Goal: Communication & Community: Answer question/provide support

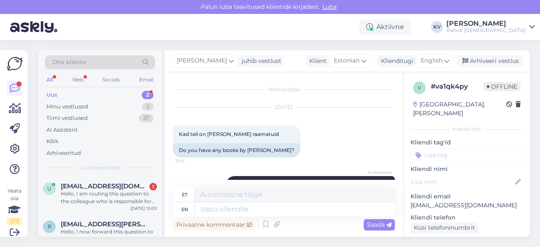
click at [97, 91] on div "Uus 2" at bounding box center [100, 95] width 111 height 12
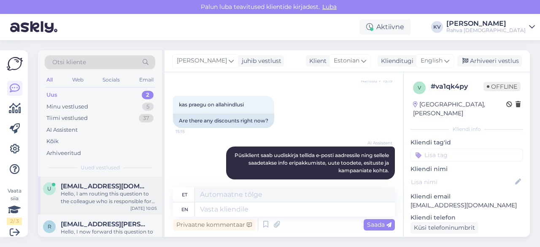
click at [94, 187] on span "[EMAIL_ADDRESS][DOMAIN_NAME]" at bounding box center [105, 186] width 88 height 8
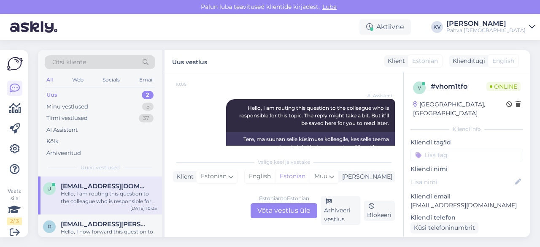
scroll to position [109, 0]
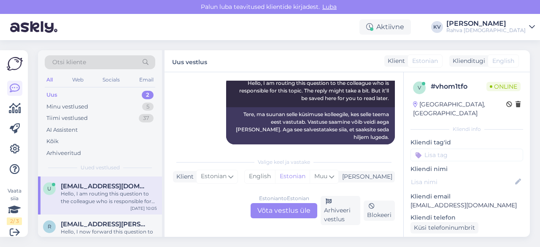
click at [291, 216] on div "Estonian to Estonian Võta vestlus üle" at bounding box center [284, 210] width 67 height 15
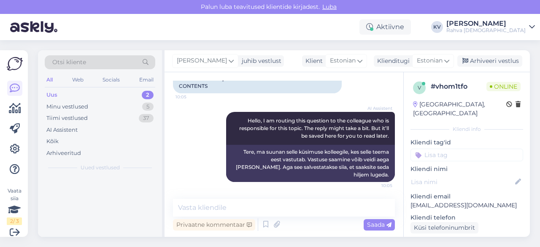
scroll to position [64, 0]
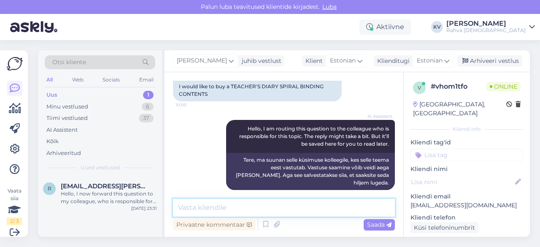
click at [252, 214] on textarea at bounding box center [284, 208] width 222 height 18
paste textarea "[URL][DOMAIN_NAME]"
type textarea "Päevaraamatud ja sisud on leitavad siin [URL][DOMAIN_NAME]"
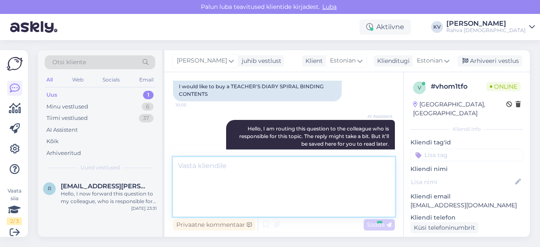
scroll to position [123, 0]
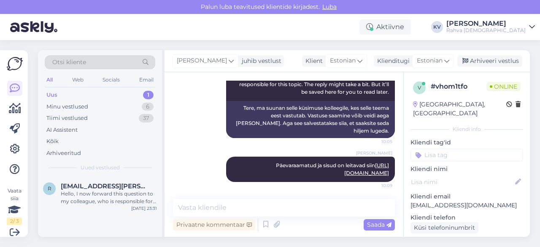
click at [442, 149] on input at bounding box center [467, 155] width 113 height 13
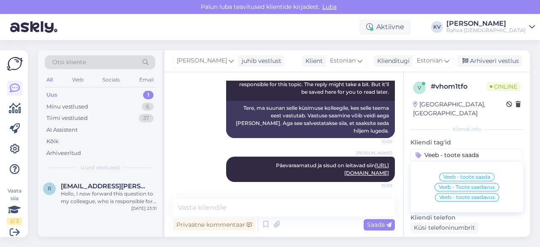
type input "Veeb - toote saada"
click at [458, 183] on div "Veeb - Toote saadavus" at bounding box center [467, 187] width 65 height 8
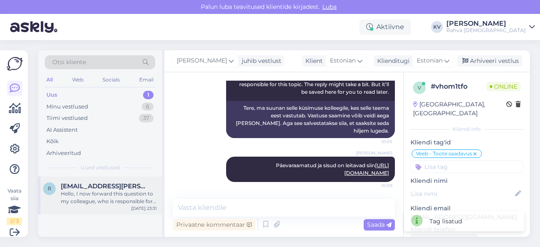
click at [92, 200] on div "Hello, I now forward this question to my colleague, who is responsible for this…" at bounding box center [109, 197] width 96 height 15
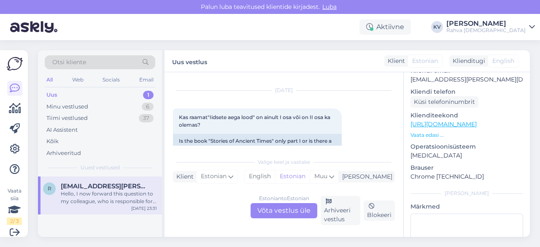
scroll to position [127, 0]
click at [448, 119] on link "[URL][DOMAIN_NAME]" at bounding box center [444, 123] width 66 height 8
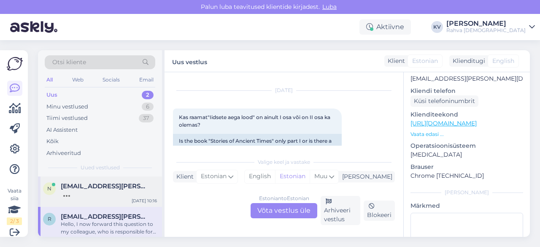
click at [99, 199] on div "n [EMAIL_ADDRESS][PERSON_NAME][DOMAIN_NAME] [DATE] 10:16" at bounding box center [100, 191] width 124 height 30
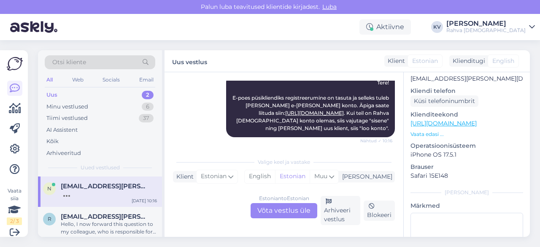
scroll to position [103, 0]
click at [65, 225] on div "Hello, I now forward this question to my colleague, who is responsible for this…" at bounding box center [109, 227] width 96 height 15
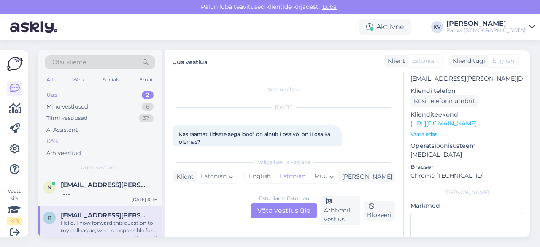
scroll to position [0, 0]
click at [101, 104] on div "Minu vestlused 6" at bounding box center [100, 107] width 111 height 12
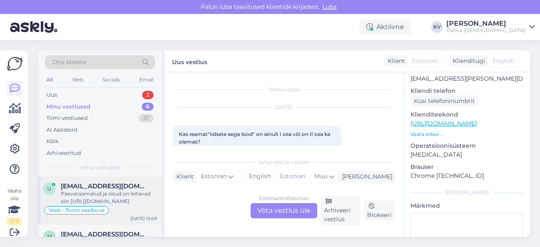
click at [92, 190] on div "Päevaraamatud ja sisud on leitavad siin [URL][DOMAIN_NAME]" at bounding box center [109, 197] width 96 height 15
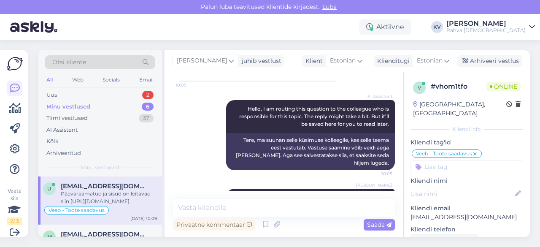
scroll to position [123, 0]
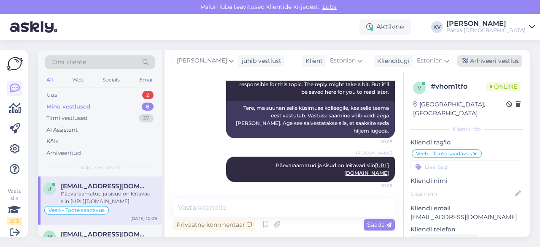
click at [505, 64] on div "Arhiveeri vestlus" at bounding box center [490, 60] width 65 height 11
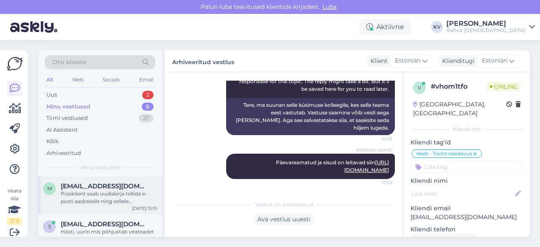
click at [98, 191] on div "Püsiklient saab uudiskirja tellida e-posti aadressile ning sellele saadetakse i…" at bounding box center [109, 197] width 96 height 15
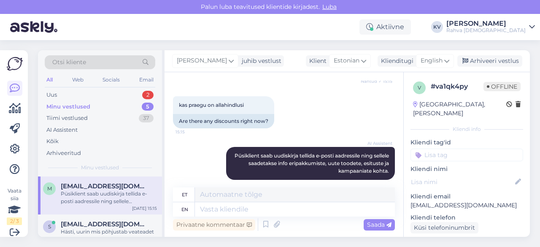
scroll to position [485, 0]
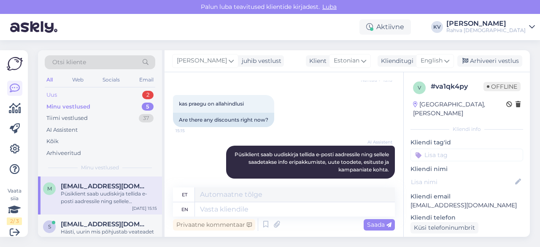
click at [89, 90] on div "Uus 2" at bounding box center [100, 95] width 111 height 12
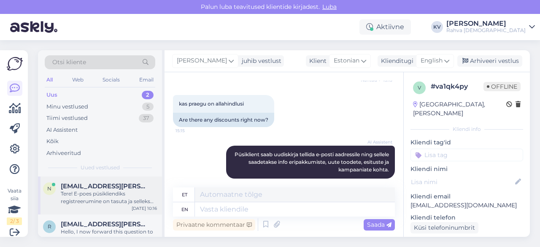
click at [99, 203] on div "Tere! E-poes püsikliendiks registreerumine on tasuta ja selleks tuleb [PERSON_N…" at bounding box center [109, 197] width 96 height 15
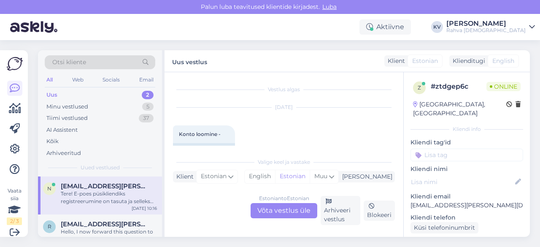
scroll to position [176, 0]
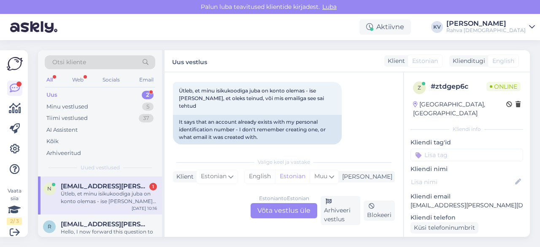
click at [265, 210] on div "Estonian to Estonian Võta vestlus üle" at bounding box center [284, 210] width 67 height 15
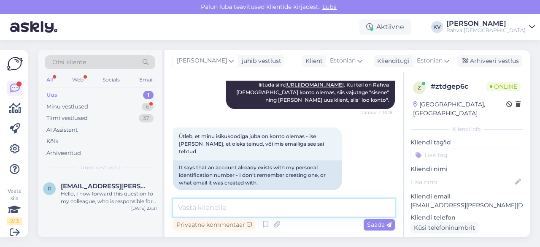
click at [248, 205] on textarea at bounding box center [284, 208] width 222 height 18
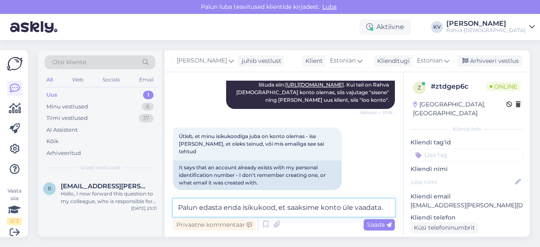
type textarea "Palun edasta enda isikukood, et saaksime konto üle vaadata."
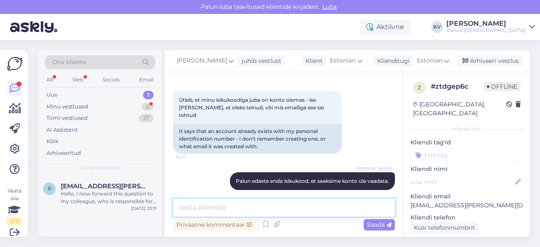
scroll to position [203, 0]
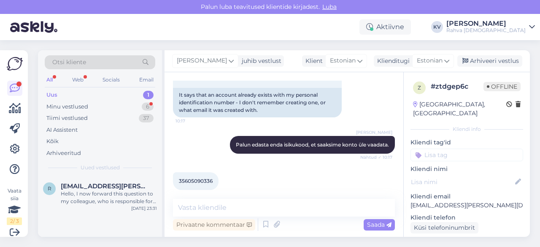
click at [197, 178] on div "35605090336 10:18" at bounding box center [196, 181] width 46 height 18
click at [198, 178] on span "35605090336" at bounding box center [196, 181] width 34 height 6
copy div "35605090336 10:18"
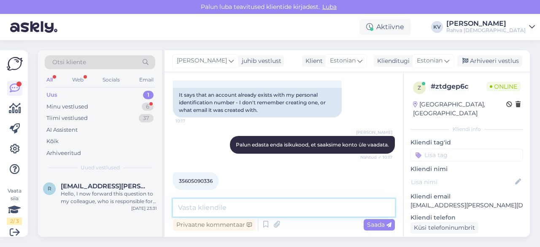
click at [220, 206] on textarea at bounding box center [284, 208] width 222 height 18
paste textarea "[EMAIL_ADDRESS][PERSON_NAME][DOMAIN_NAME]"
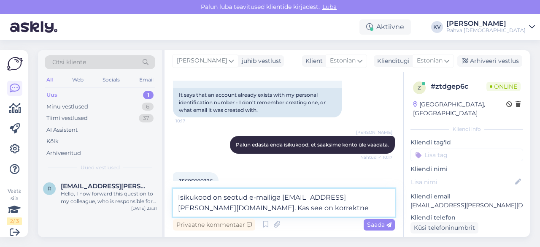
type textarea "Isikukood on seotud e-mailiga [EMAIL_ADDRESS][PERSON_NAME][DOMAIN_NAME]. Kas se…"
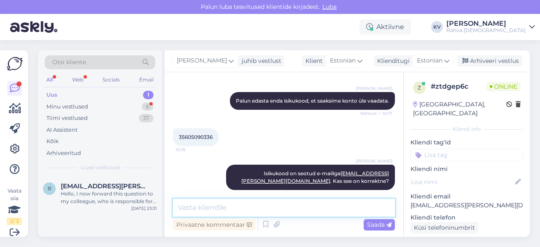
scroll to position [319, 0]
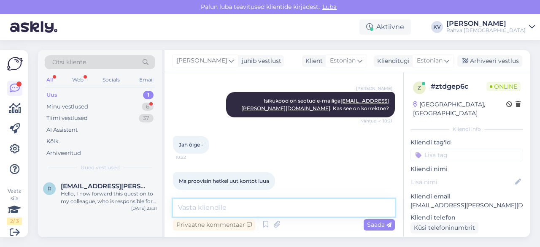
click at [229, 204] on textarea at bounding box center [284, 208] width 222 height 18
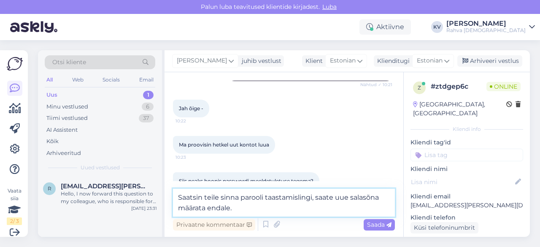
type textarea "Saatsin teile sinna parooli taastamislingi, saate uue salasõna määrata endale."
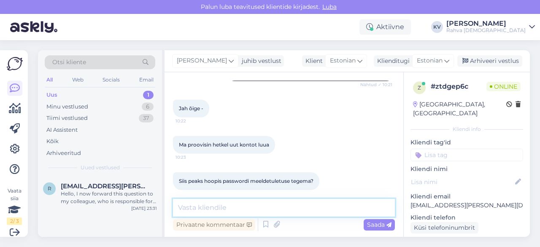
scroll to position [400, 0]
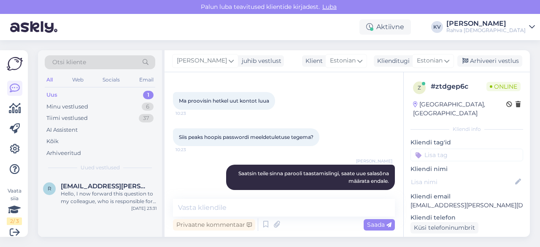
click at [444, 149] on input at bounding box center [467, 155] width 113 height 13
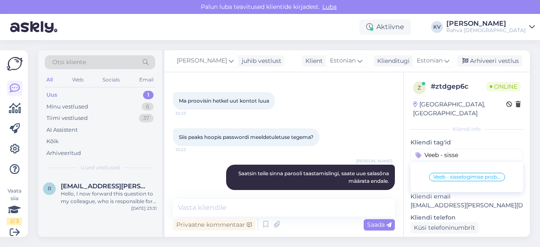
type input "Veeb - sisse"
click at [460, 174] on span "Veeb - sisselogimise probleem" at bounding box center [467, 176] width 68 height 5
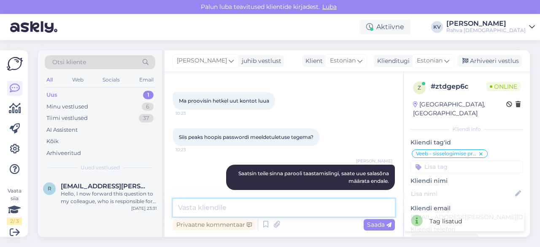
click at [290, 208] on textarea at bounding box center [284, 208] width 222 height 18
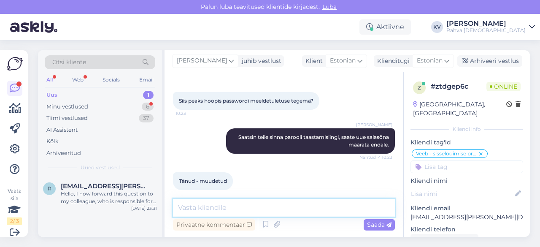
click at [228, 201] on textarea at bounding box center [284, 208] width 222 height 18
type textarea "Palun. Kaunist päeva!"
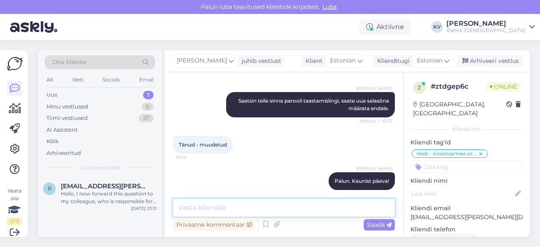
click at [225, 201] on textarea at bounding box center [284, 208] width 222 height 18
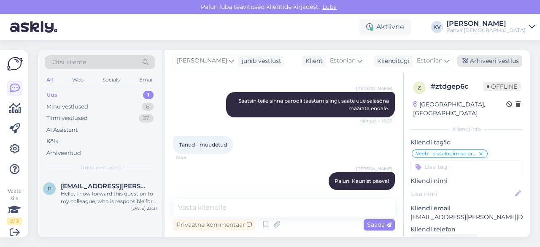
click at [501, 65] on div "Arhiveeri vestlus" at bounding box center [490, 60] width 65 height 11
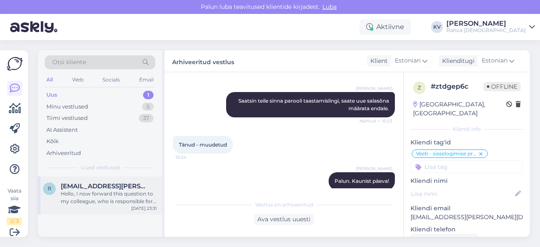
click at [101, 192] on div "Hello, I now forward this question to my colleague, who is responsible for this…" at bounding box center [109, 197] width 96 height 15
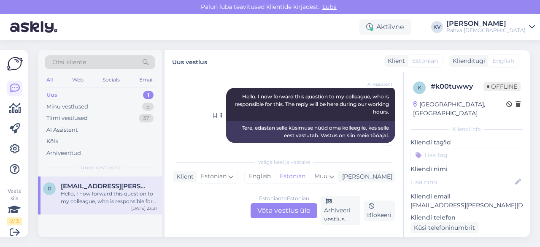
scroll to position [109, 0]
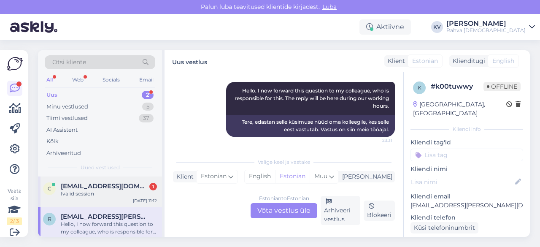
click at [94, 196] on div "Ivalid session" at bounding box center [109, 194] width 96 height 8
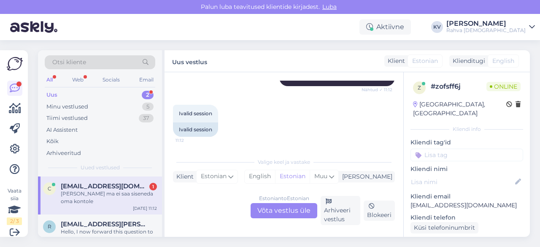
scroll to position [173, 0]
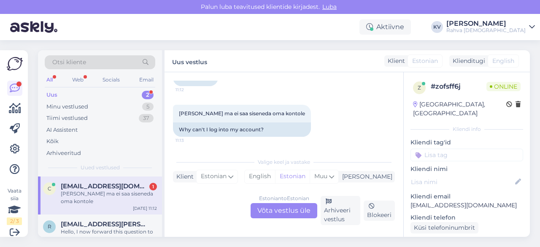
drag, startPoint x: 296, startPoint y: 204, endPoint x: 289, endPoint y: 191, distance: 15.1
click at [295, 204] on div "Estonian to Estonian Võta vestlus üle" at bounding box center [284, 210] width 67 height 15
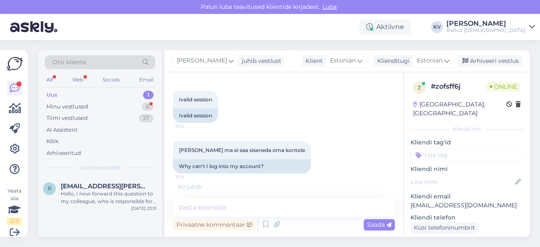
scroll to position [164, 0]
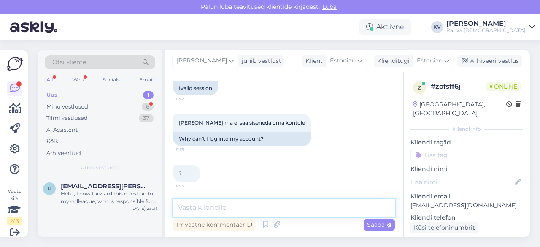
click at [221, 207] on textarea at bounding box center [284, 208] width 222 height 18
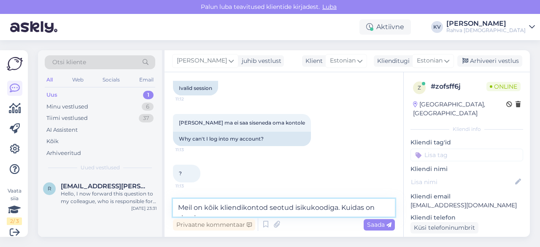
scroll to position [173, 0]
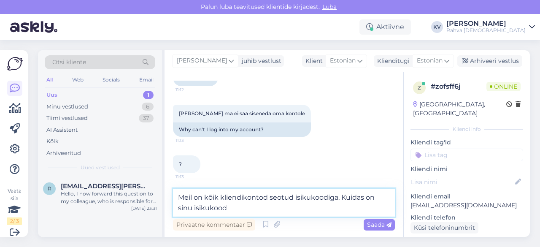
type textarea "Meil on kõik kliendikontod seotud isikukoodiga. Kuidas on sinu isikukood?"
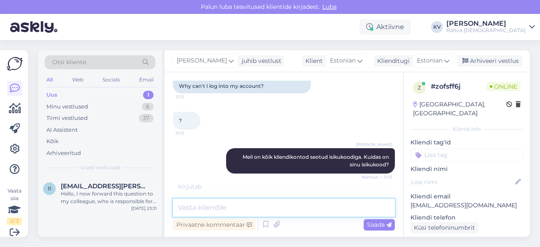
scroll to position [244, 0]
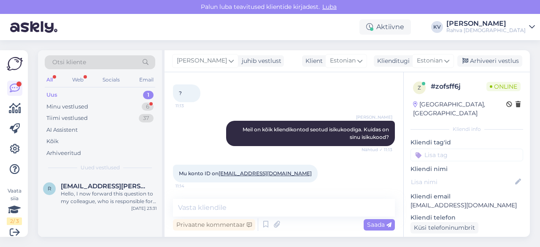
click at [461, 201] on p "[EMAIL_ADDRESS][DOMAIN_NAME]" at bounding box center [467, 205] width 113 height 9
copy p "[EMAIL_ADDRESS][DOMAIN_NAME]"
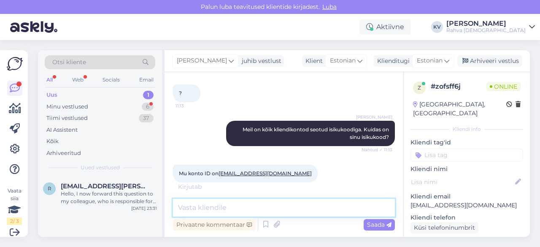
click at [236, 208] on textarea at bounding box center [284, 208] width 222 height 18
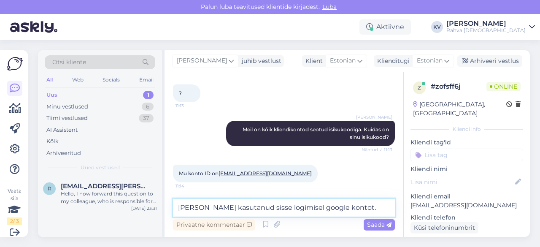
type textarea "[PERSON_NAME] kasutanud sisse logimisel google kontot."
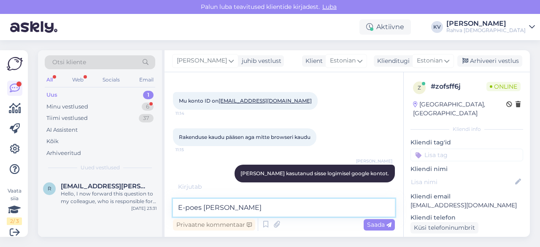
scroll to position [353, 0]
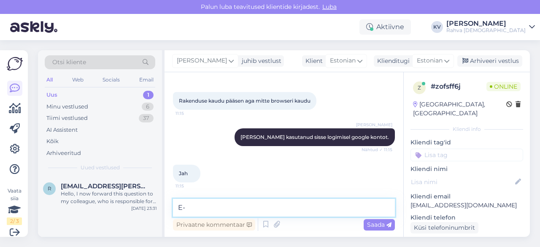
type textarea "E"
type textarea "K"
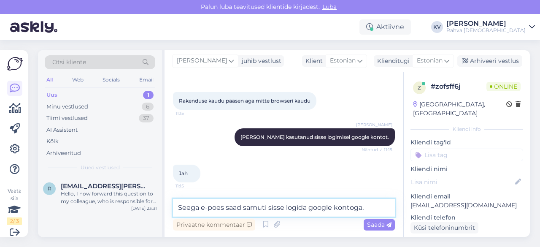
type textarea "Seega e-poes saad samuti sisse logida google kontoga."
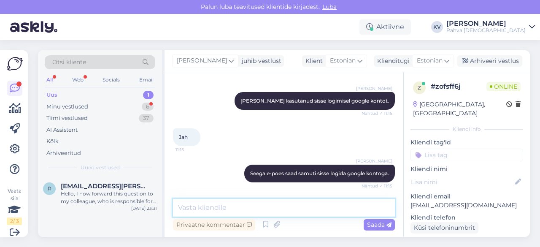
scroll to position [433, 0]
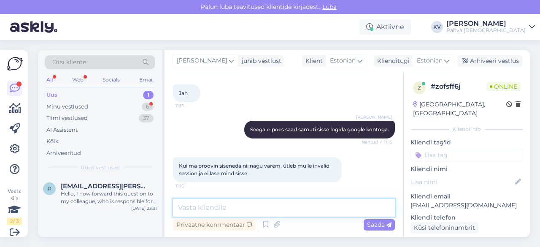
click at [227, 206] on textarea at bounding box center [284, 208] width 222 height 18
click at [236, 205] on textarea at bounding box center [284, 208] width 222 height 18
click at [225, 210] on textarea at bounding box center [284, 208] width 222 height 18
click at [236, 208] on textarea at bounding box center [284, 208] width 222 height 18
type textarea "K"
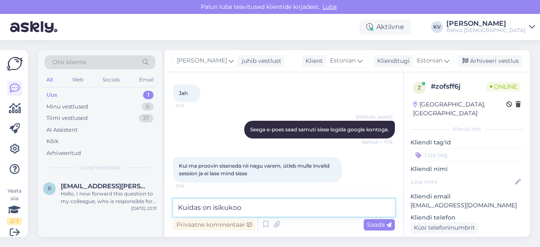
type textarea "Kuidas on isikukood"
type textarea "H"
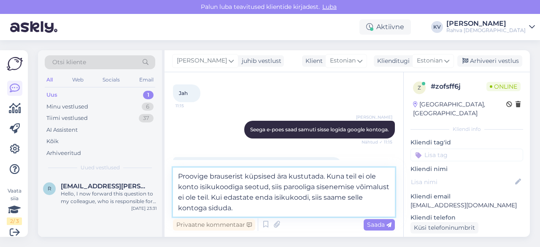
type textarea "Proovige brauserist küpsised ära kustutada. Kuna teil ei ole konto isikukoodiga…"
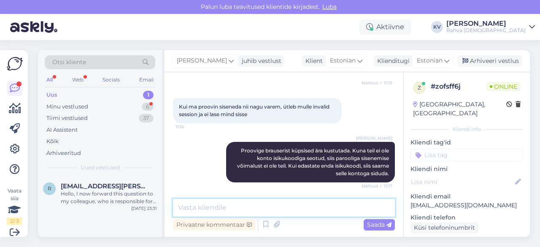
scroll to position [536, 0]
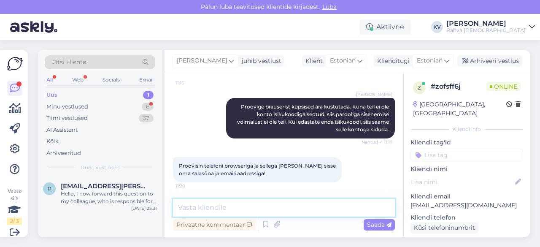
click at [269, 208] on textarea at bounding box center [284, 208] width 222 height 18
click at [273, 209] on textarea at bounding box center [284, 208] width 222 height 18
click at [270, 211] on textarea at bounding box center [284, 208] width 222 height 18
type textarea "A"
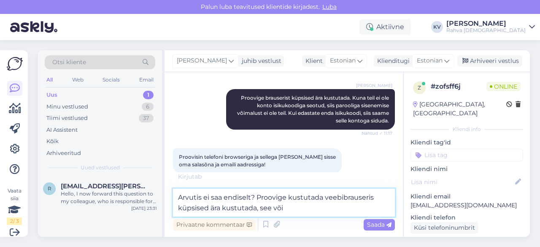
scroll to position [583, 0]
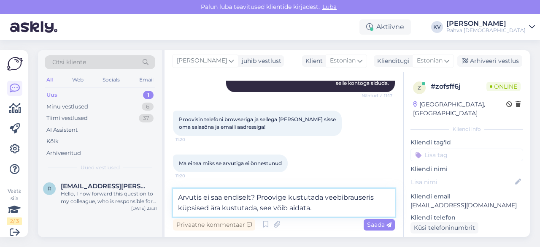
type textarea "Arvutis ei saa endiselt? Proovige kustutada veebibrauseris küpsised ära kustuta…"
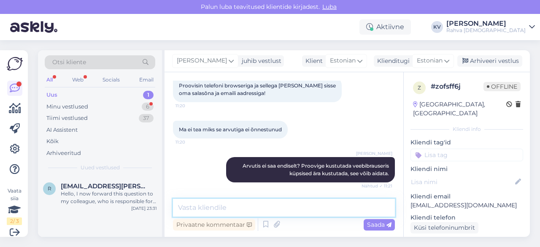
scroll to position [697, 0]
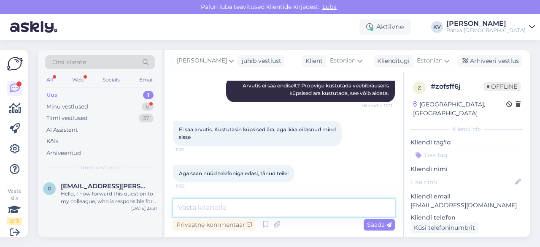
click at [252, 209] on textarea at bounding box center [284, 208] width 222 height 18
type textarea "Palun!"
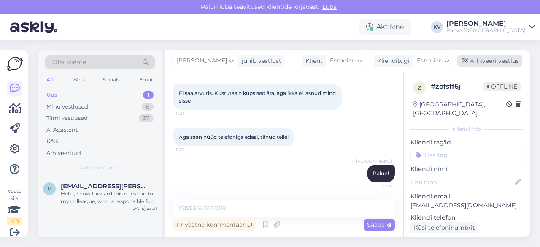
click at [490, 64] on div "Arhiveeri vestlus" at bounding box center [490, 60] width 65 height 11
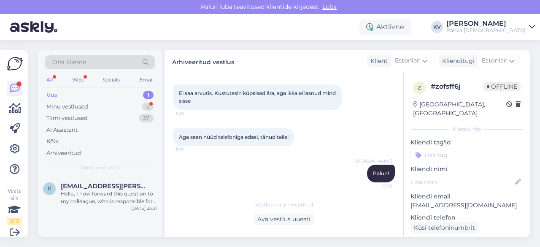
click at [86, 95] on div "Uus 1" at bounding box center [100, 95] width 111 height 12
click at [81, 109] on div "Minu vestlused" at bounding box center [67, 107] width 42 height 8
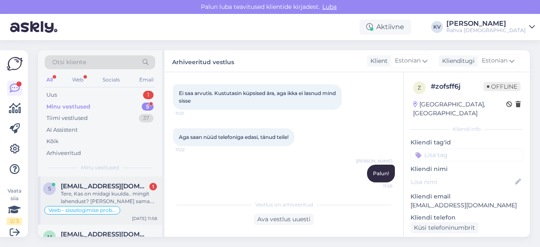
click at [99, 198] on div "Tere, Kas on midagi kuulda.. mingit lahendust? [PERSON_NAME] sama. Pole midagi …" at bounding box center [109, 197] width 96 height 15
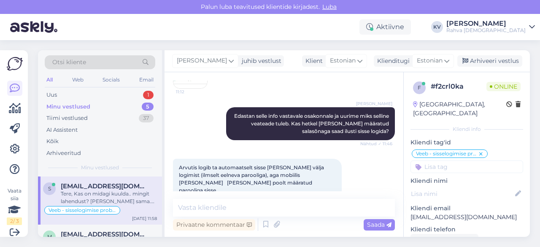
scroll to position [992, 0]
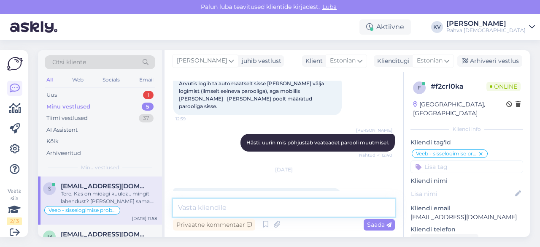
click at [205, 204] on textarea at bounding box center [284, 208] width 222 height 18
click at [237, 205] on textarea at bounding box center [284, 208] width 222 height 18
click at [214, 203] on textarea at bounding box center [284, 208] width 222 height 18
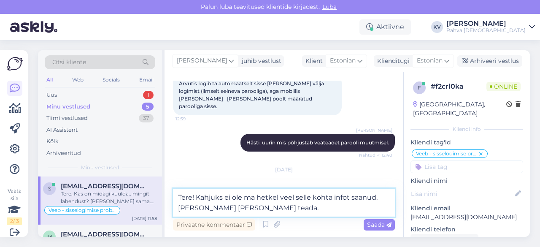
type textarea "Tere! Kahjuks ei ole ma hetkel veel selle kohta infot saanud. [PERSON_NAME] [PE…"
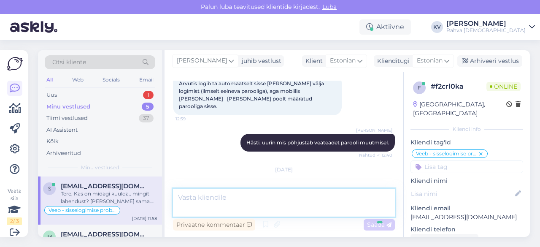
scroll to position [1036, 0]
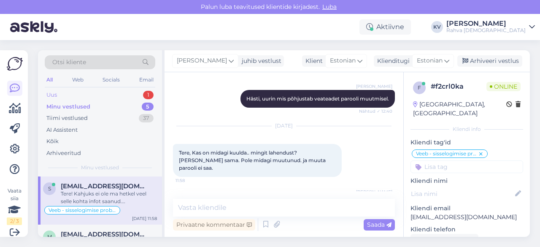
click at [93, 96] on div "Uus 1" at bounding box center [100, 95] width 111 height 12
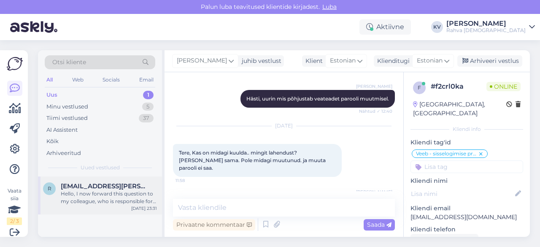
click at [82, 206] on div "r [EMAIL_ADDRESS][PERSON_NAME][DOMAIN_NAME] Hello, I now forward this question …" at bounding box center [100, 195] width 124 height 38
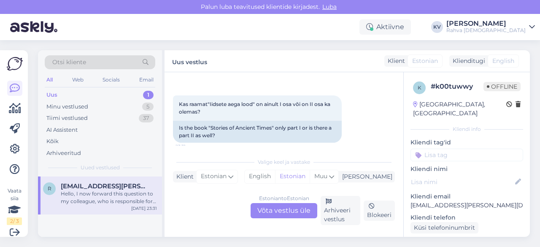
scroll to position [17, 0]
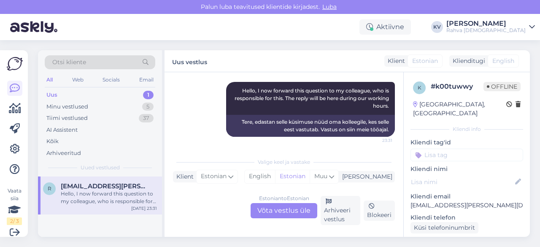
click at [293, 214] on div "Estonian to Estonian Võta vestlus üle" at bounding box center [284, 210] width 67 height 15
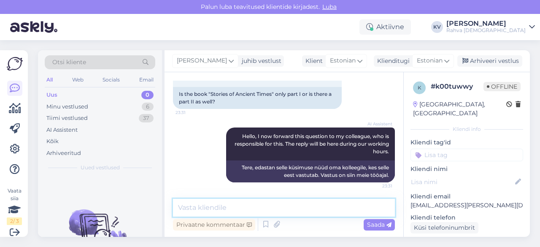
click at [261, 206] on textarea at bounding box center [284, 208] width 222 height 18
type textarea "Tegemist on I-II osaga."
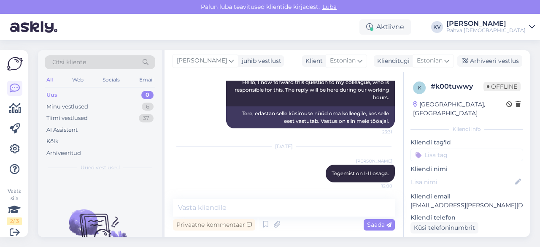
click at [473, 149] on input at bounding box center [467, 155] width 113 height 13
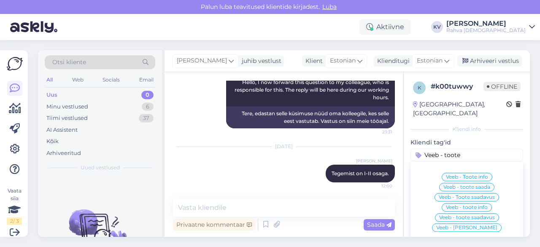
type input "Veeb - toote"
click at [460, 173] on div "Veeb - Toote info" at bounding box center [467, 177] width 51 height 8
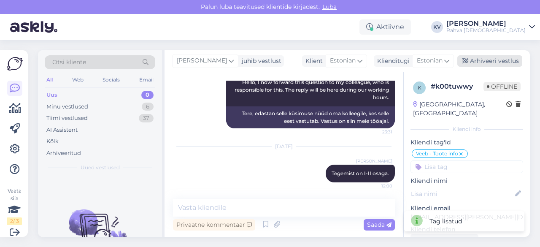
click at [489, 65] on div "Arhiveeri vestlus" at bounding box center [490, 60] width 65 height 11
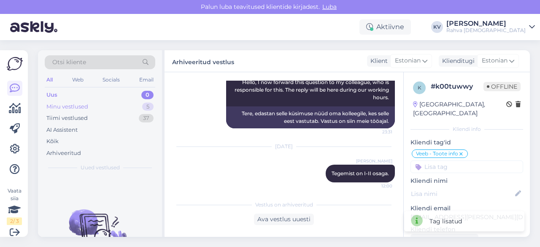
click at [70, 105] on div "Minu vestlused" at bounding box center [67, 107] width 42 height 8
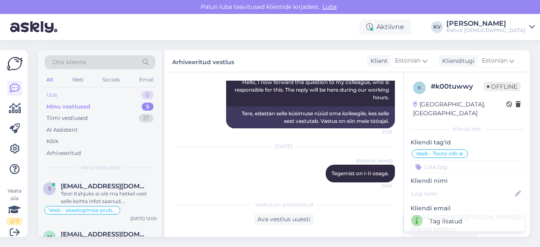
click at [81, 96] on div "Uus 0" at bounding box center [100, 95] width 111 height 12
